Goal: Information Seeking & Learning: Learn about a topic

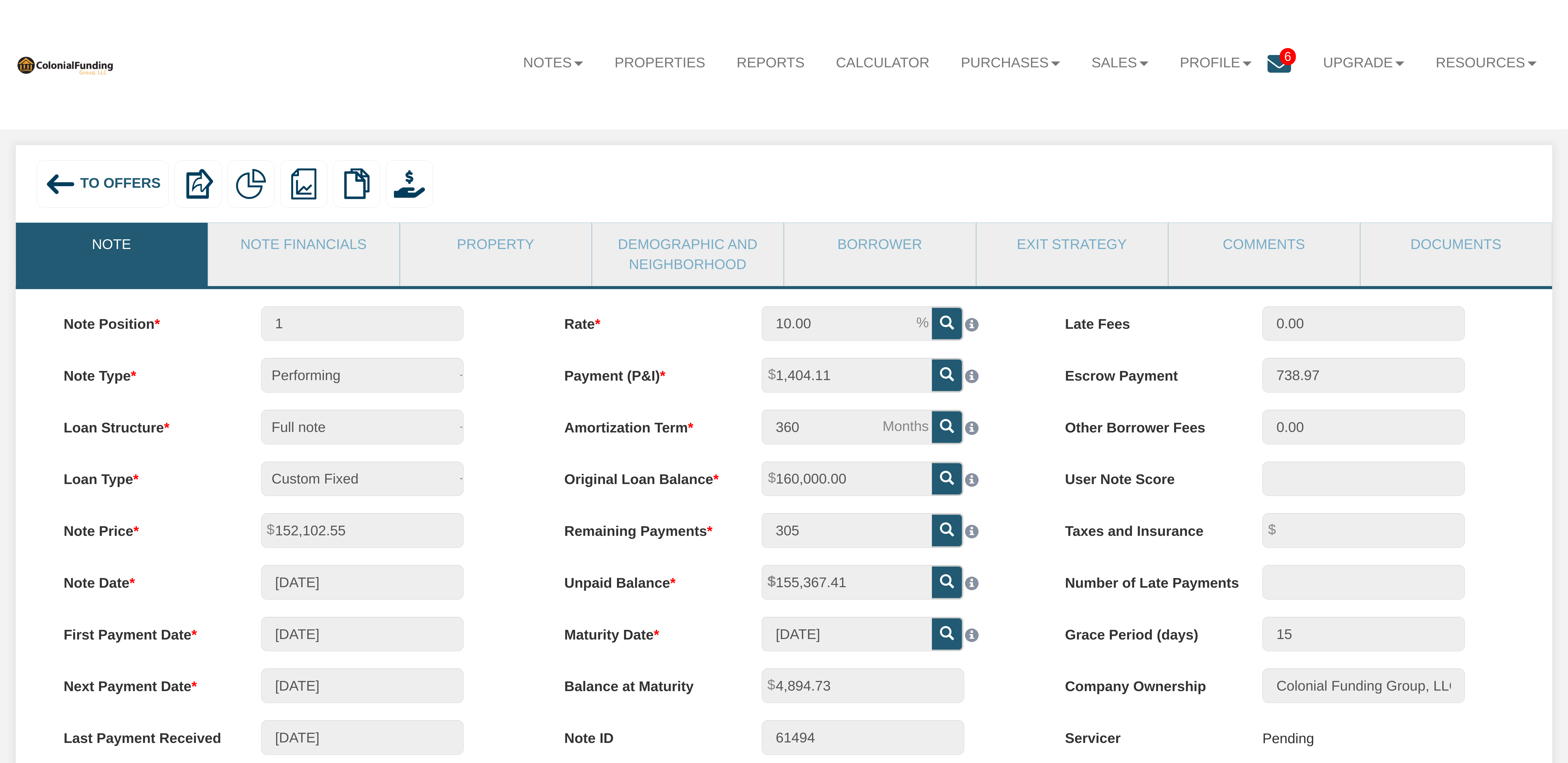
click at [1269, 69] on icon at bounding box center [1279, 64] width 23 height 23
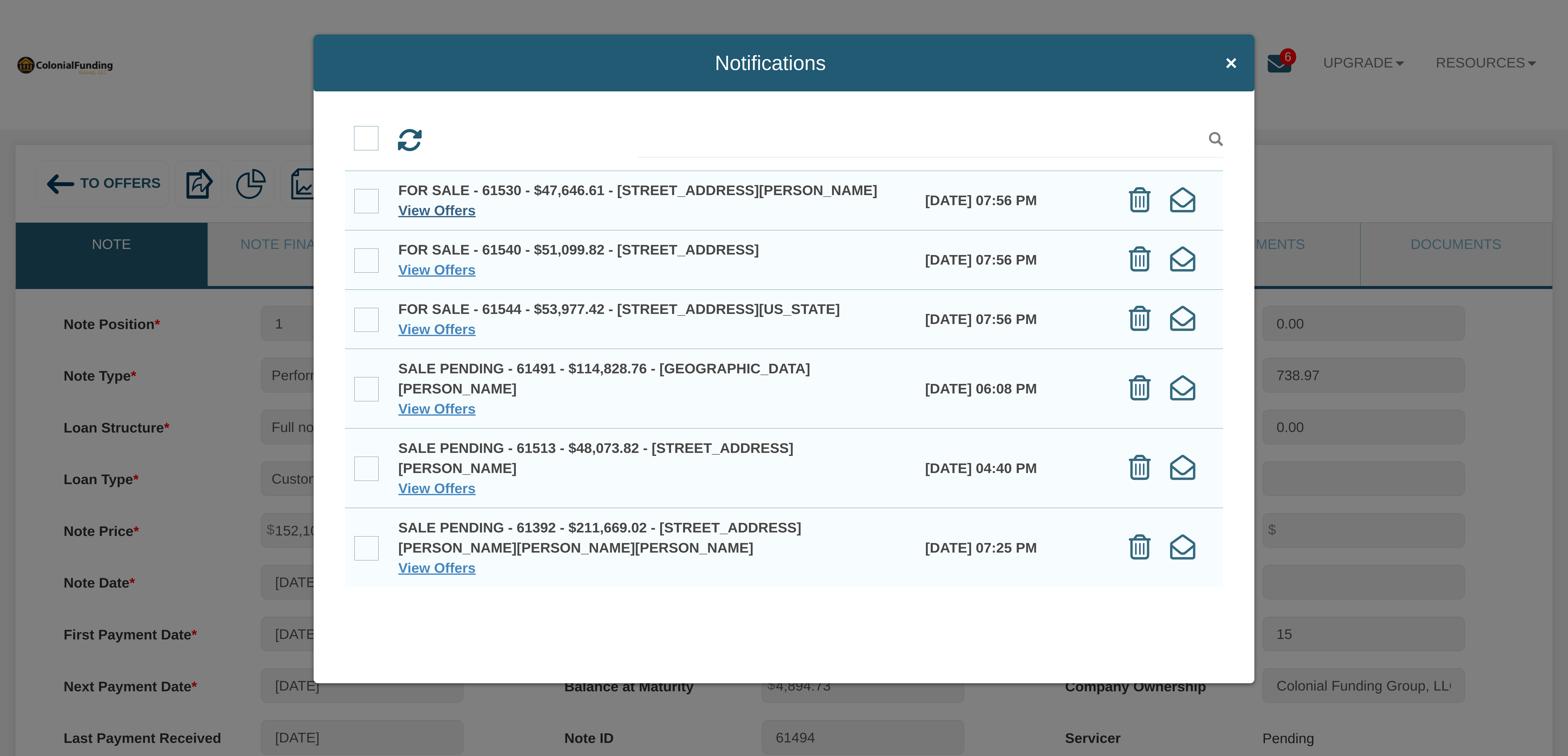
click at [464, 218] on link "View Offers" at bounding box center [436, 210] width 77 height 16
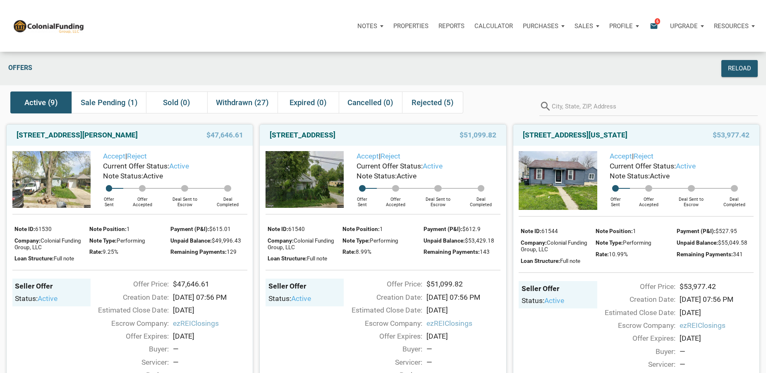
click at [516, 134] on div "5012 Washington Street, Westpoint, IN, 47992 $53,977.42" at bounding box center [636, 134] width 246 height 21
drag, startPoint x: 516, startPoint y: 134, endPoint x: 675, endPoint y: 136, distance: 158.8
click at [675, 136] on div "5012 Washington Street, Westpoint, IN, 47992 $53,977.42" at bounding box center [636, 134] width 246 height 21
drag, startPoint x: 263, startPoint y: 138, endPoint x: 419, endPoint y: 134, distance: 156.3
click at [419, 134] on div "1514 East 18th Street, Anderson, IN, 46016 $51,099.82" at bounding box center [383, 134] width 246 height 21
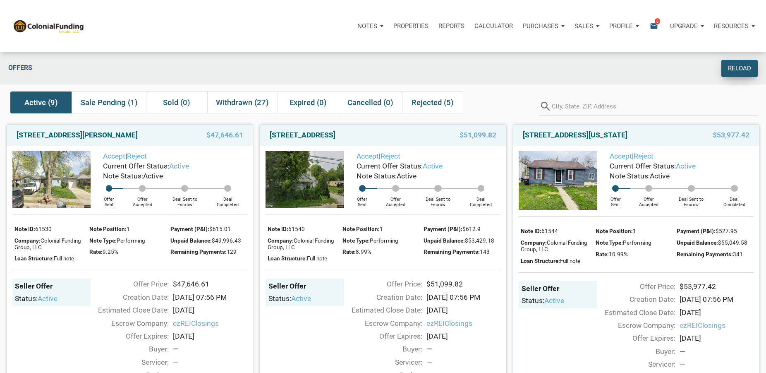
click at [739, 70] on div "Reload" at bounding box center [739, 69] width 23 height 10
